Goal: Task Accomplishment & Management: Complete application form

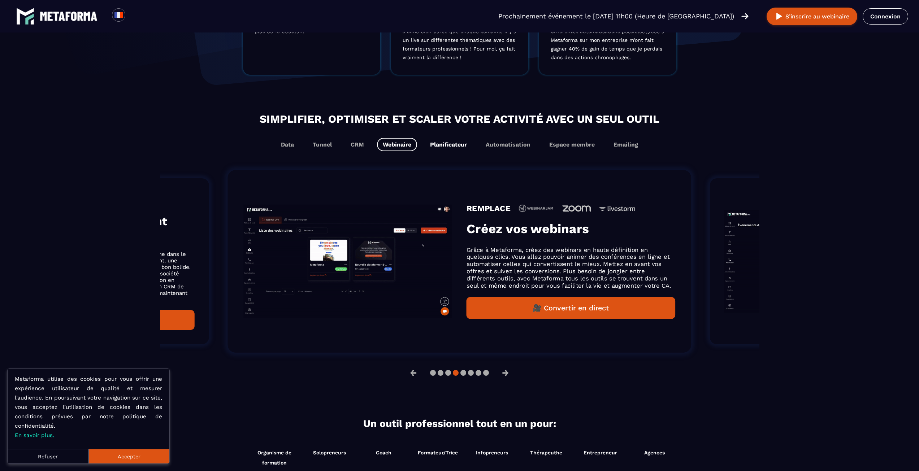
scroll to position [397, 0]
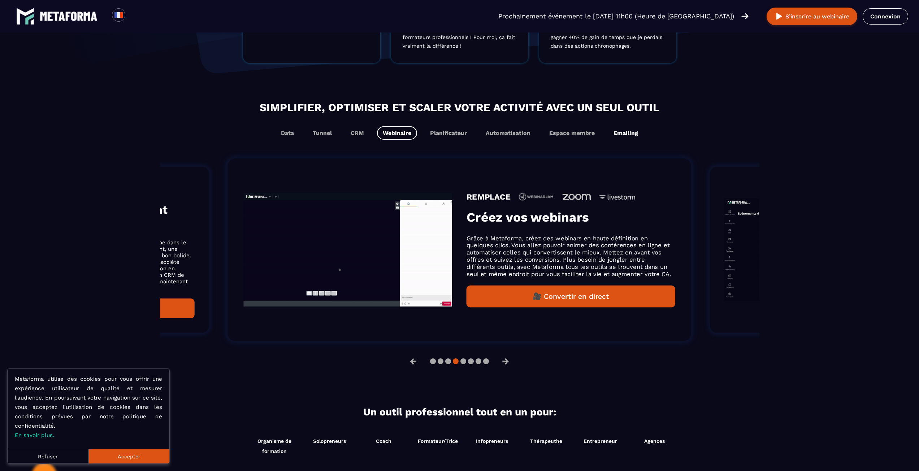
click at [623, 134] on button "Emailing" at bounding box center [626, 132] width 36 height 13
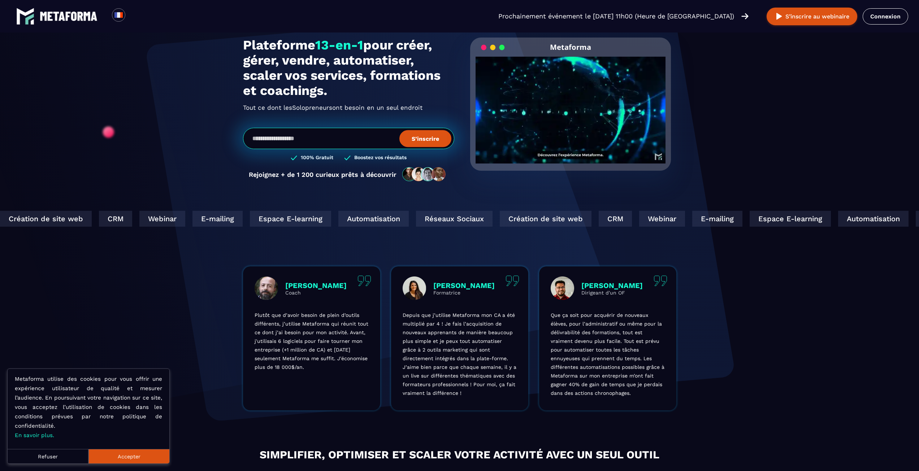
scroll to position [0, 0]
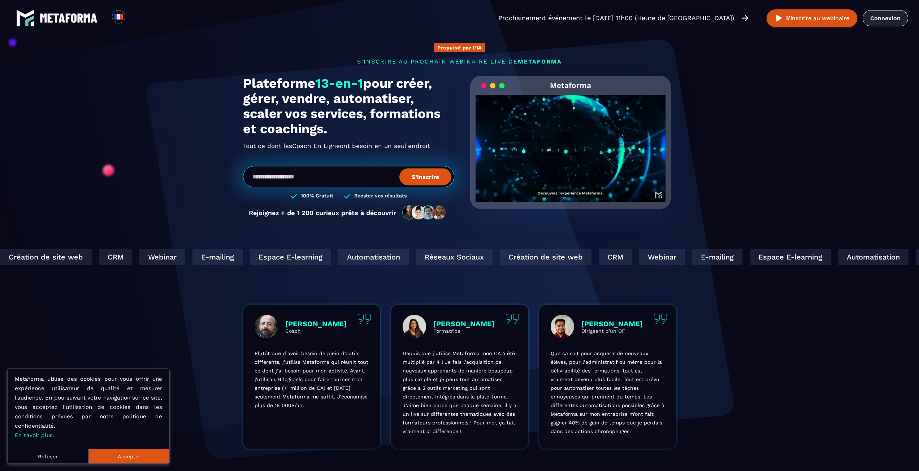
click at [875, 18] on link "Connexion" at bounding box center [886, 18] width 46 height 16
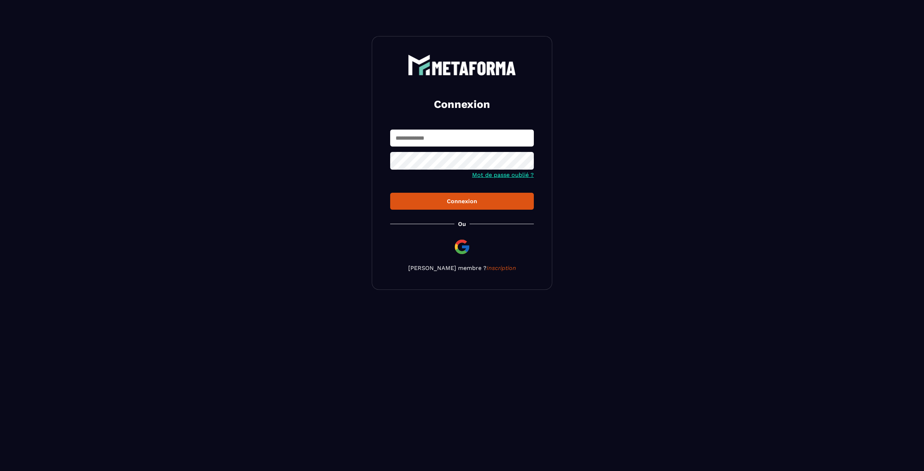
click at [466, 247] on img at bounding box center [462, 246] width 17 height 17
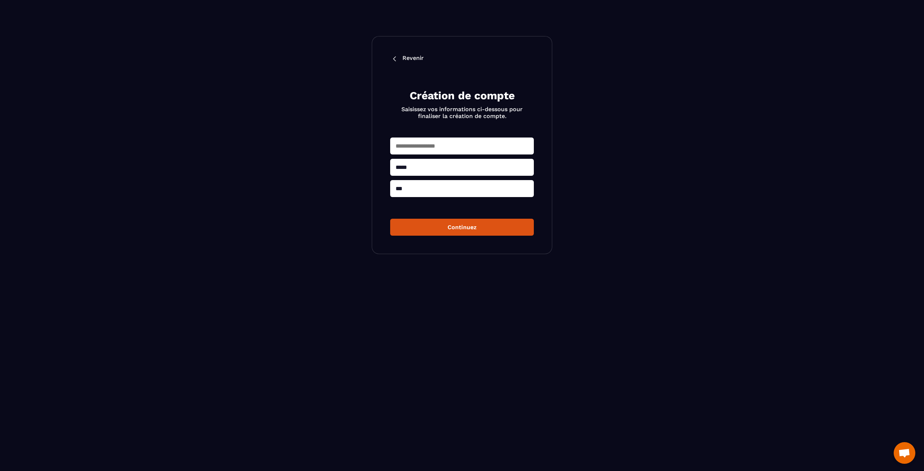
click at [420, 148] on input "text" at bounding box center [462, 146] width 144 height 17
type input "**********"
click at [459, 232] on button "Continuez" at bounding box center [462, 227] width 144 height 17
